Goal: Transaction & Acquisition: Book appointment/travel/reservation

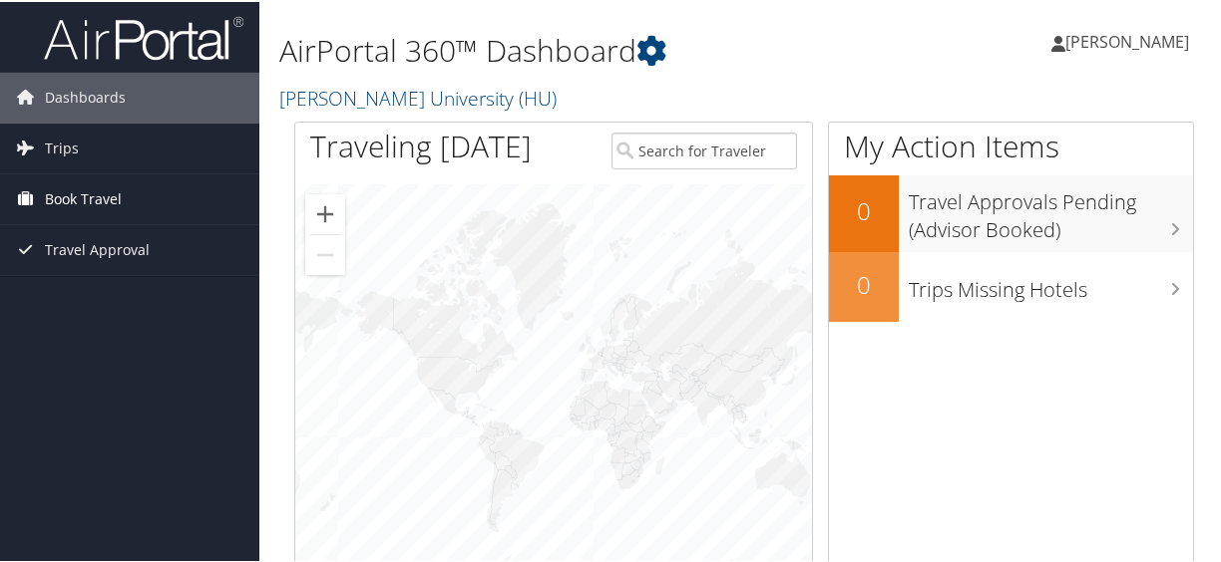
click at [87, 199] on span "Book Travel" at bounding box center [83, 198] width 77 height 50
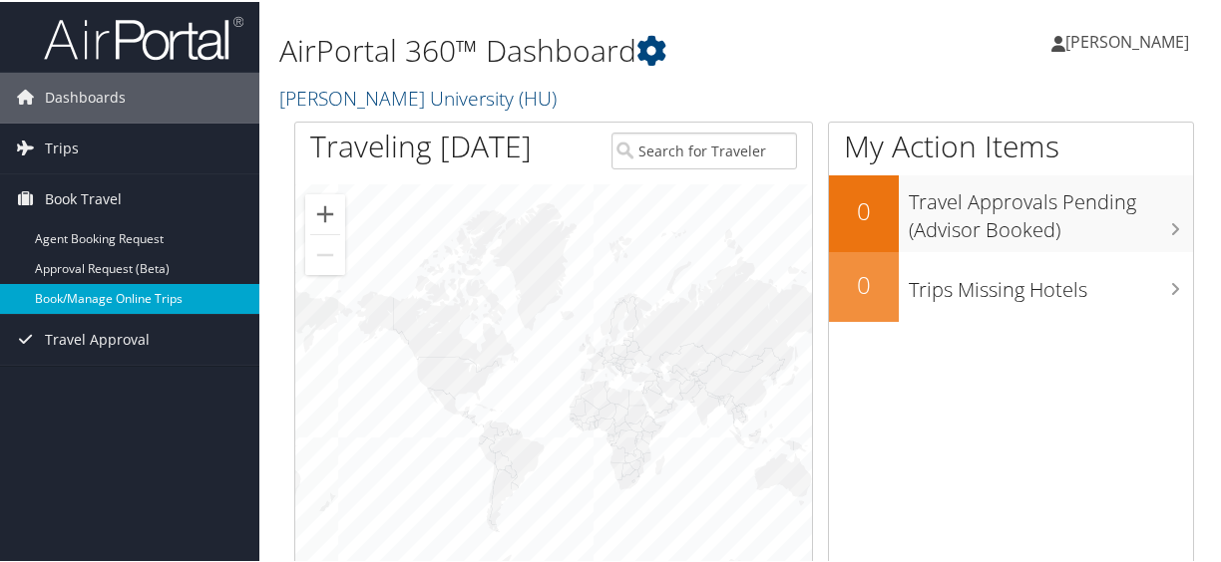
click at [145, 287] on link "Book/Manage Online Trips" at bounding box center [129, 297] width 259 height 30
